Goal: Information Seeking & Learning: Learn about a topic

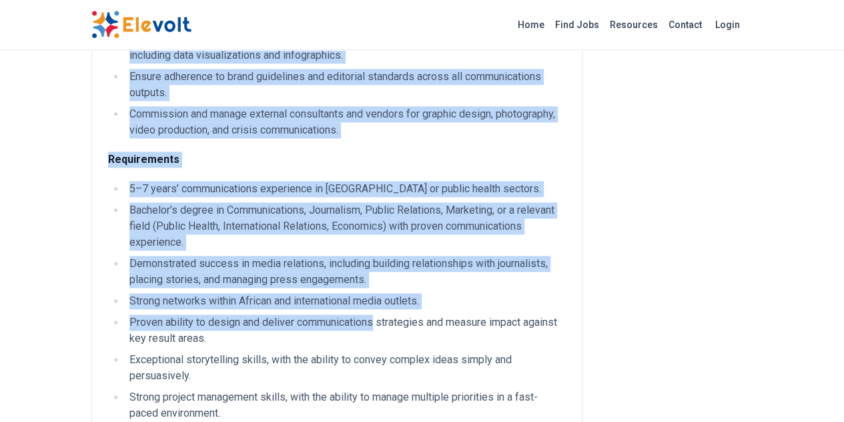
scroll to position [808, 0]
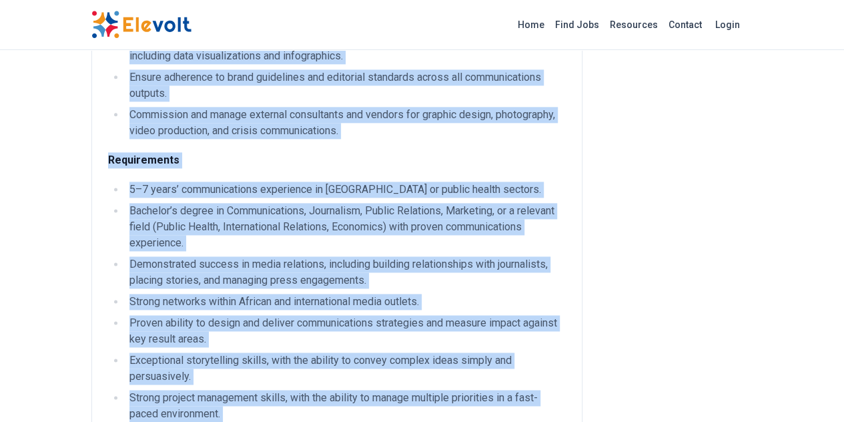
drag, startPoint x: 27, startPoint y: 155, endPoint x: 367, endPoint y: 292, distance: 366.9
click at [445, 359] on div "Responsibilities Strategy and leadership Develop and implement the Africa regio…" at bounding box center [336, 22] width 491 height 1391
copy div "Responsibilities Strategy and leadership Develop and implement the Africa regio…"
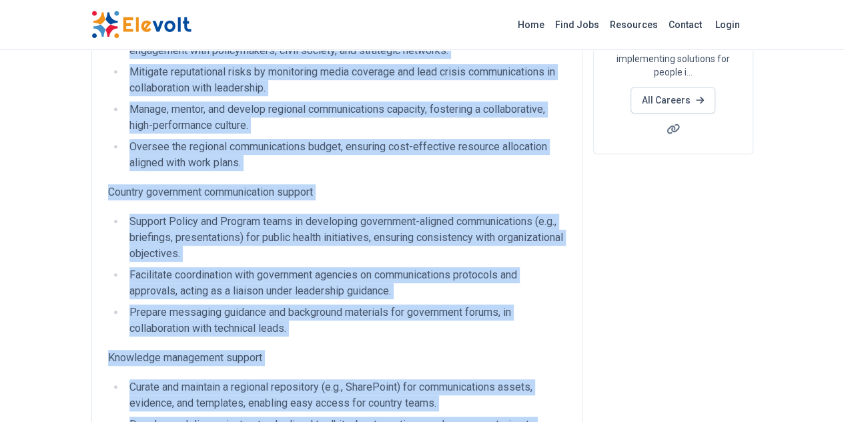
scroll to position [96, 0]
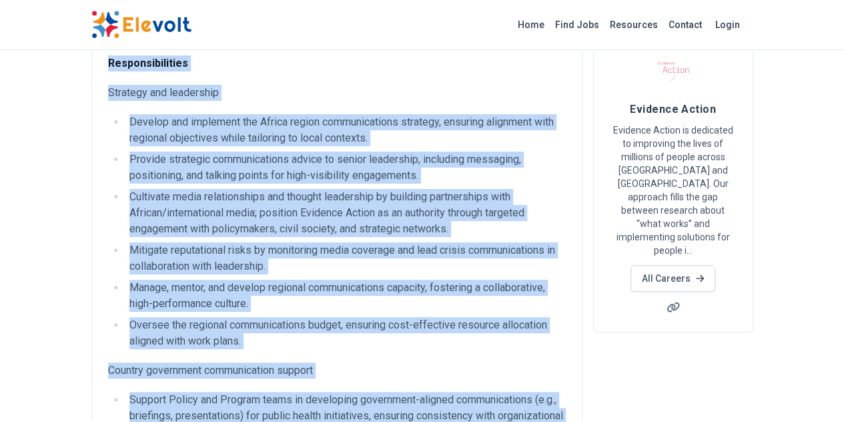
click at [286, 142] on li "Develop and implement the Africa region communications strategy, ensuring align…" at bounding box center [345, 130] width 440 height 32
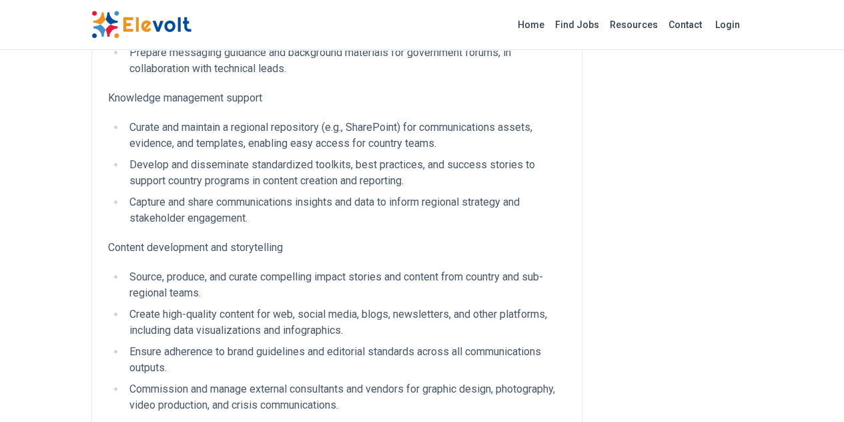
scroll to position [0, 0]
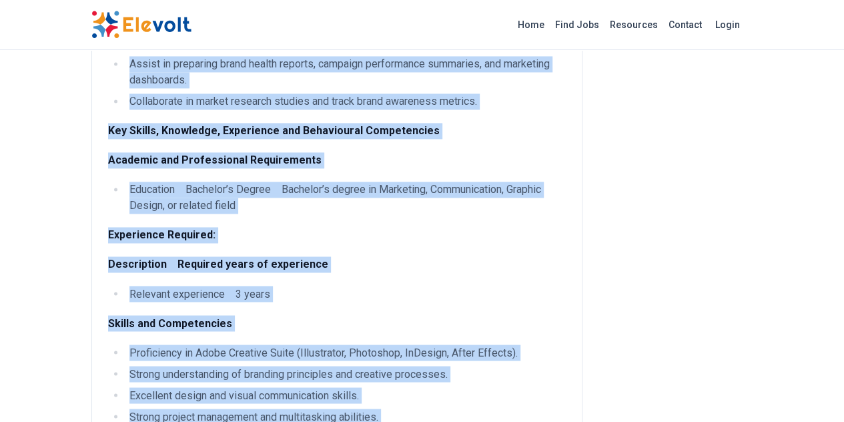
scroll to position [1079, 0]
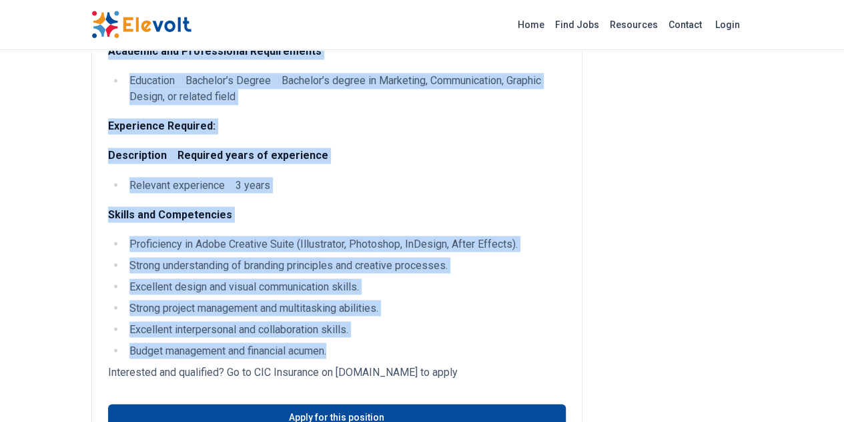
drag, startPoint x: 23, startPoint y: 181, endPoint x: 266, endPoint y: 187, distance: 243.5
copy div "Reporting to the Communications Manager- Brand and advertising, the role holder…"
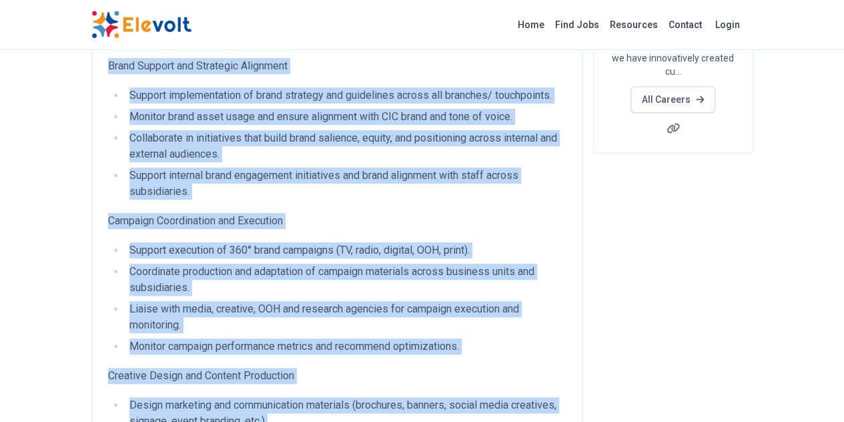
scroll to position [0, 0]
